Goal: Transaction & Acquisition: Register for event/course

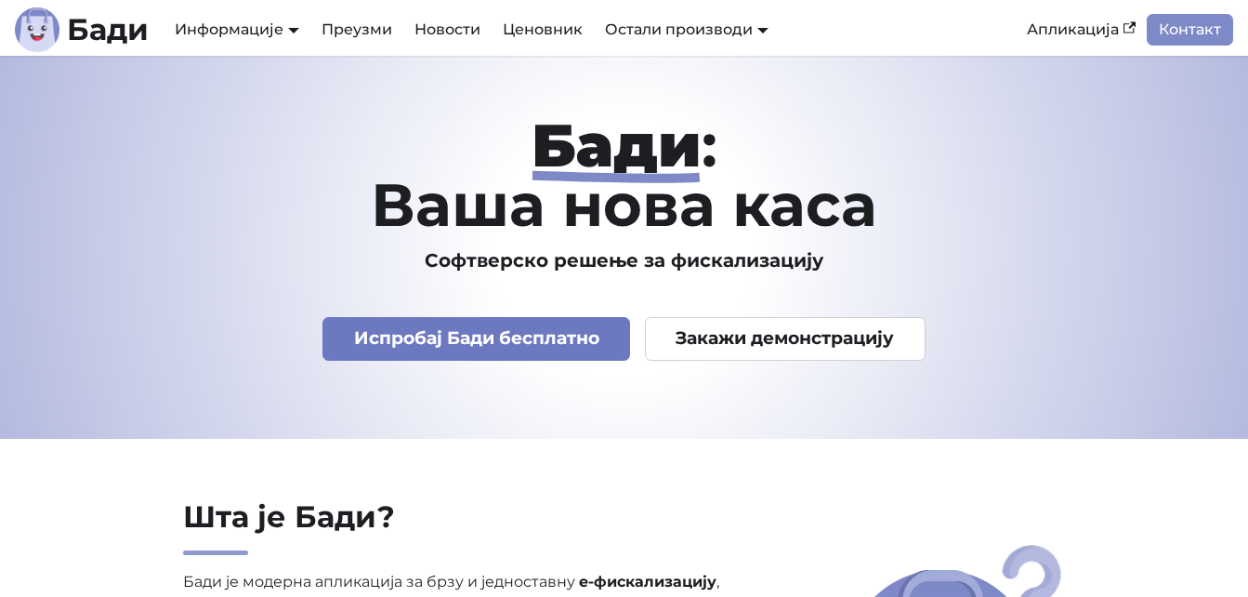
click at [565, 345] on link "Испробај Бади бесплатно" at bounding box center [476, 339] width 308 height 44
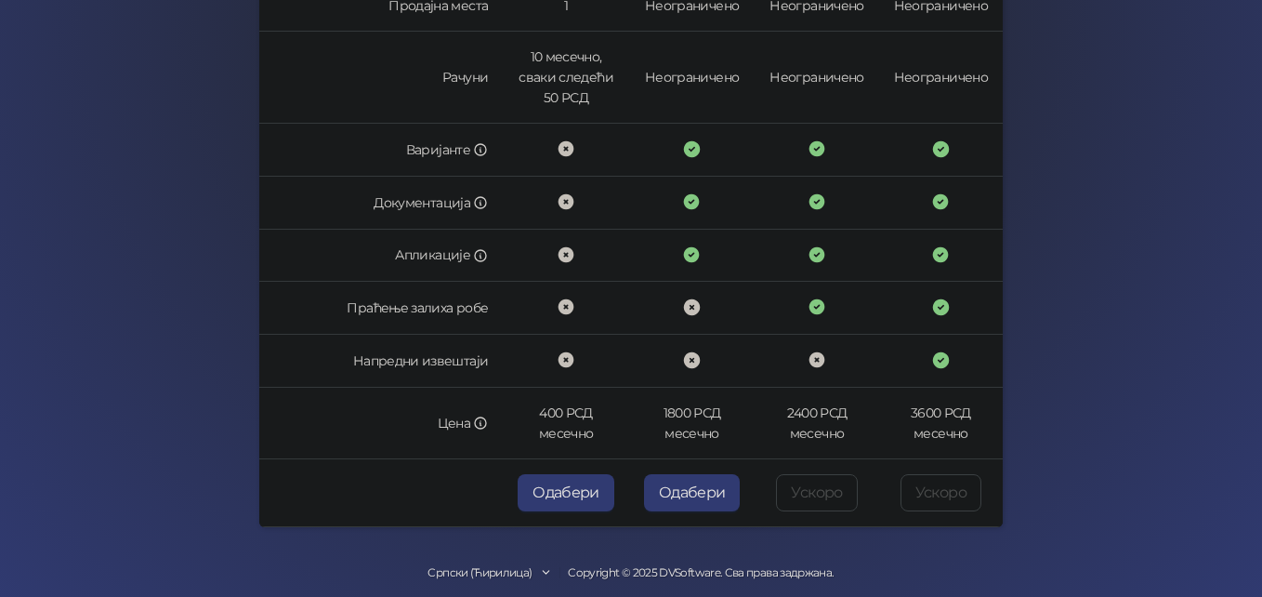
scroll to position [615, 0]
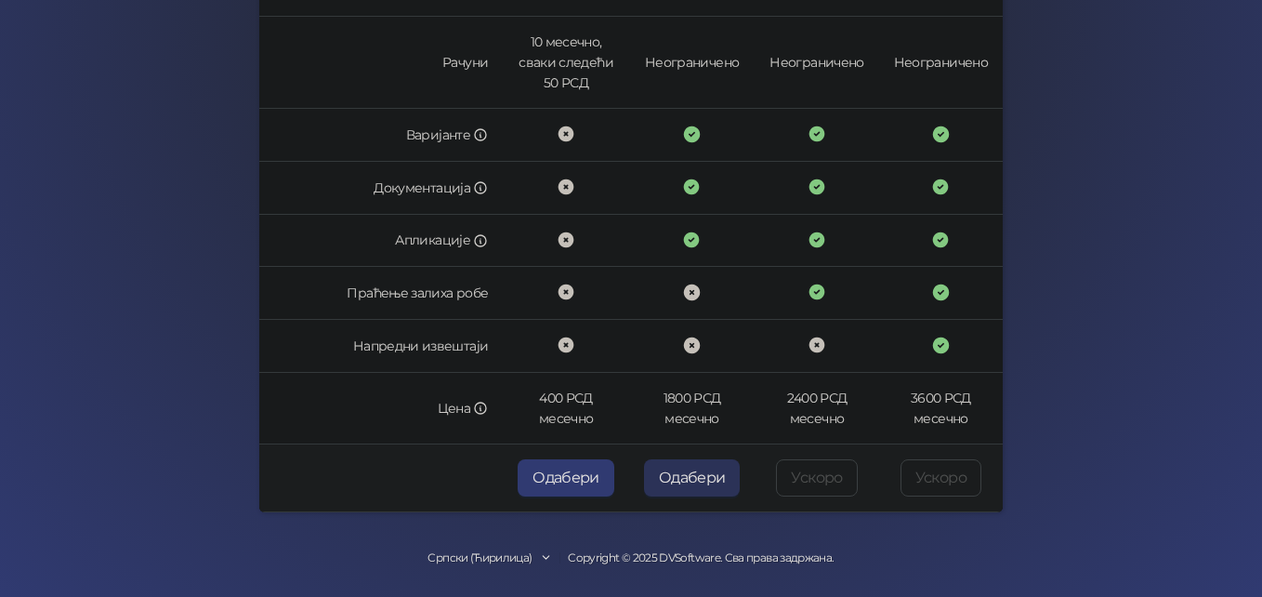
click at [702, 480] on button "Одабери" at bounding box center [692, 477] width 97 height 37
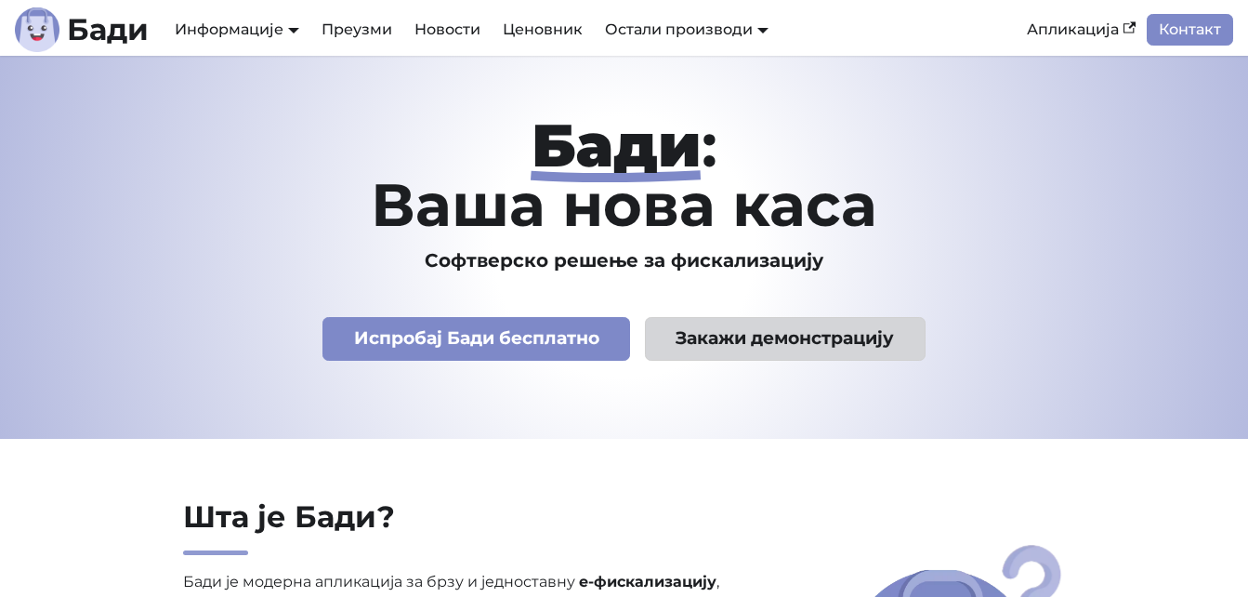
click at [794, 332] on link "Закажи демонстрацију" at bounding box center [785, 339] width 281 height 44
